Goal: Information Seeking & Learning: Learn about a topic

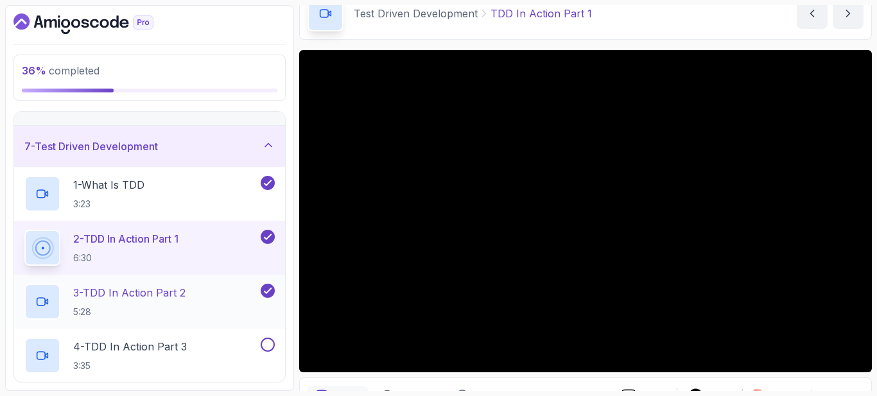
click at [178, 294] on p "3 - TDD In Action Part 2" at bounding box center [129, 292] width 112 height 15
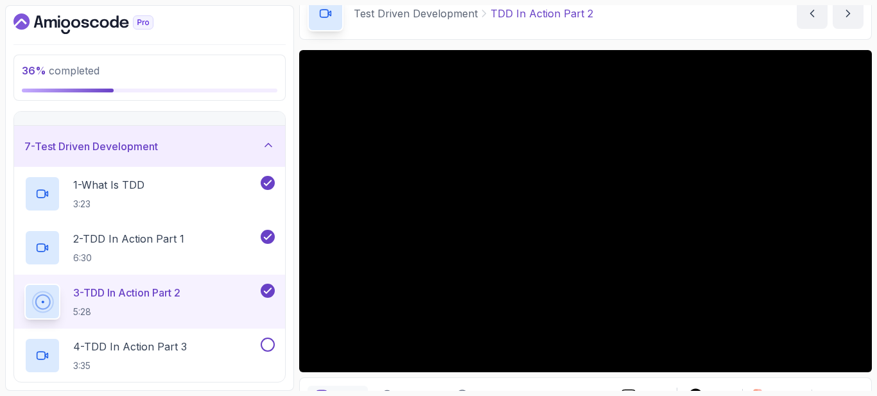
click at [254, 392] on section "36 % completed 1 - Intro 2 - Getting Started 3 - Unit Testing 4 - Tips And Tric…" at bounding box center [438, 198] width 877 height 396
click at [141, 237] on p "2 - TDD In Action Part 1" at bounding box center [128, 238] width 111 height 15
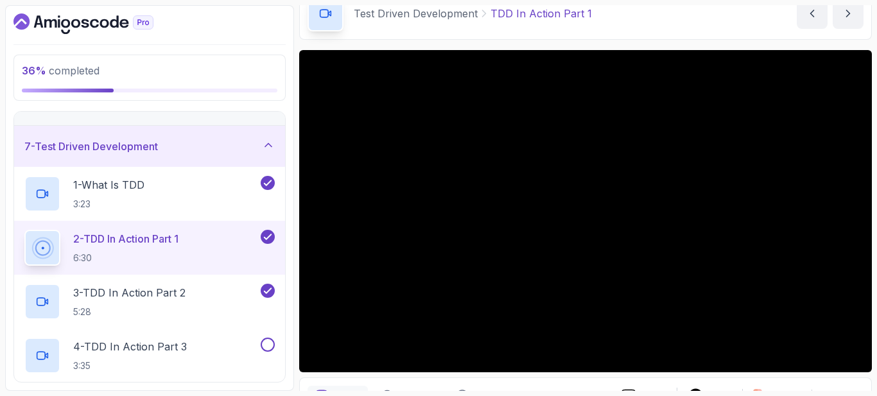
click at [274, 394] on section "36 % completed 1 - Intro 2 - Getting Started 3 - Unit Testing 4 - Tips And Tric…" at bounding box center [438, 198] width 877 height 396
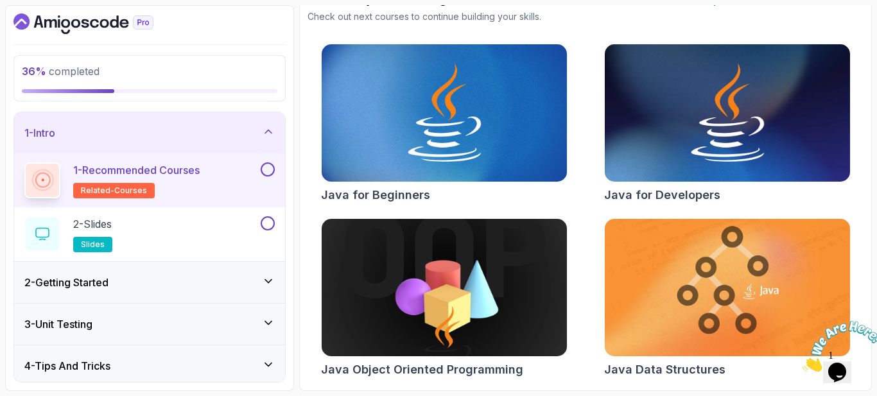
scroll to position [64, 0]
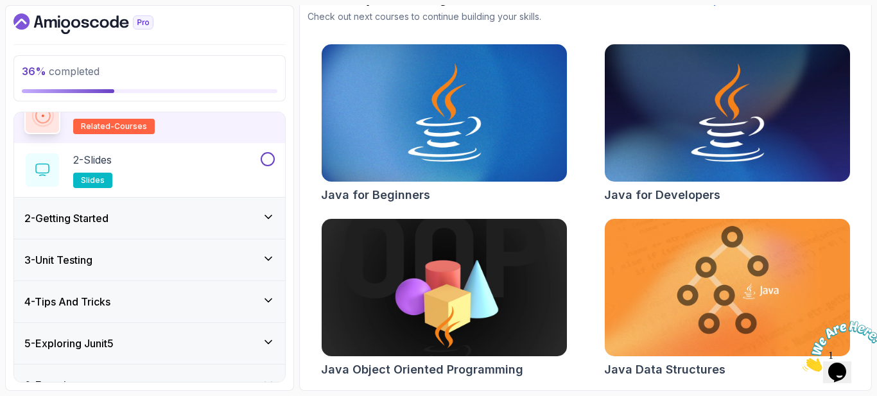
click at [114, 259] on div "3 - Unit Testing" at bounding box center [149, 259] width 250 height 15
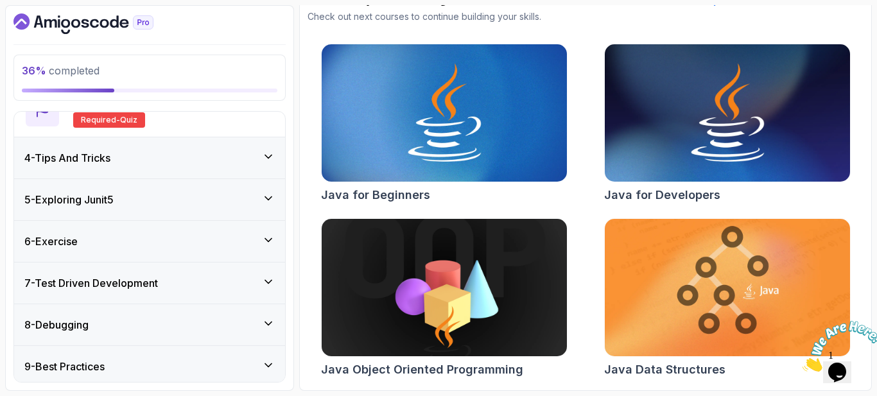
scroll to position [524, 0]
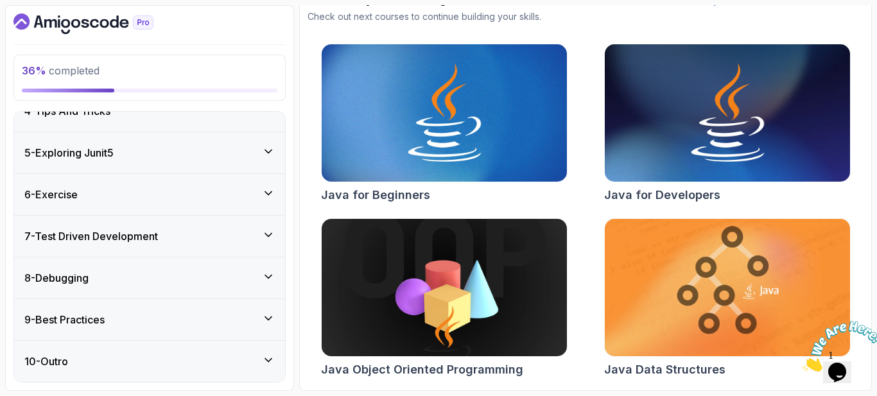
click at [144, 235] on h3 "7 - Test Driven Development" at bounding box center [91, 236] width 134 height 15
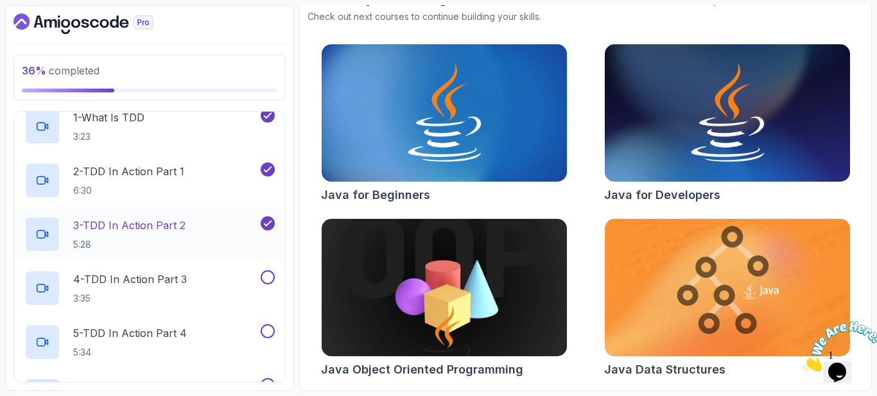
scroll to position [339, 0]
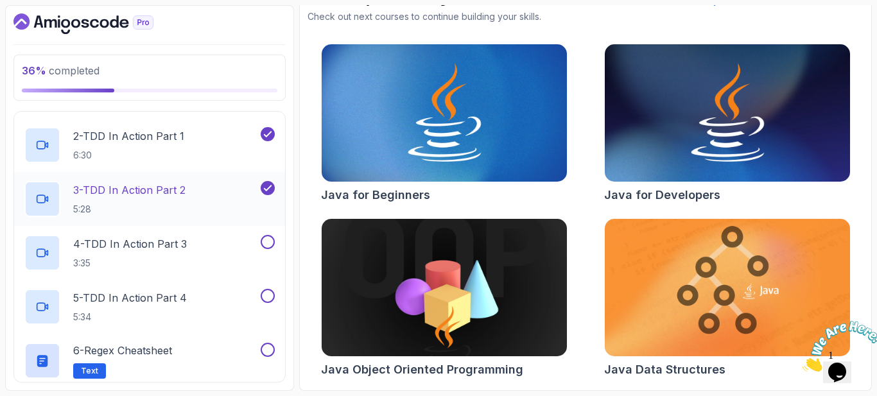
click at [163, 187] on p "3 - TDD In Action Part 2" at bounding box center [129, 189] width 112 height 15
